Goal: Find specific page/section: Find specific page/section

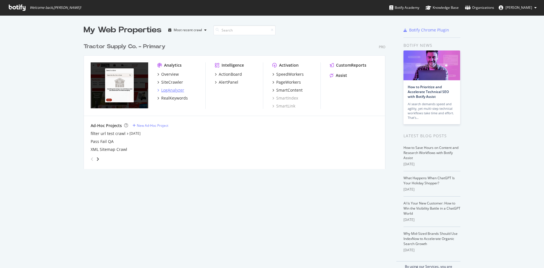
scroll to position [263, 535]
click at [164, 80] on div "SiteCrawler" at bounding box center [172, 82] width 22 height 6
